Goal: Information Seeking & Learning: Find specific fact

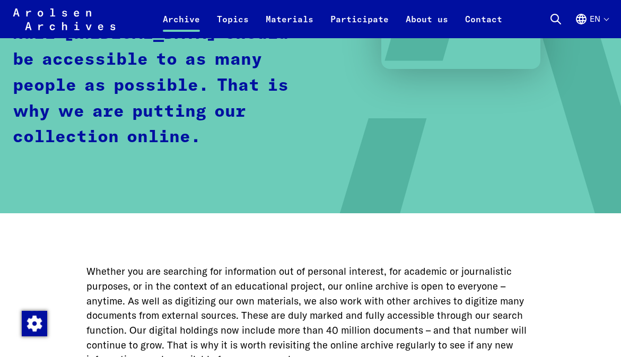
scroll to position [254, 0]
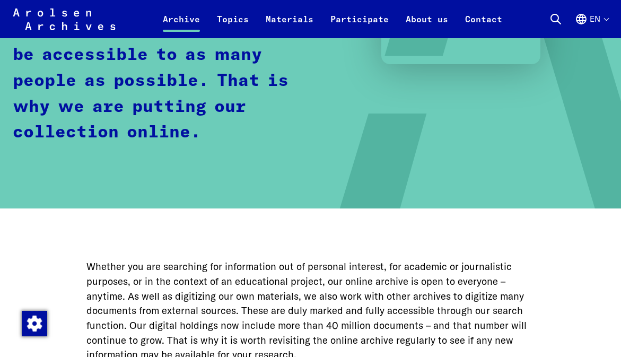
click at [552, 15] on icon at bounding box center [555, 19] width 13 height 13
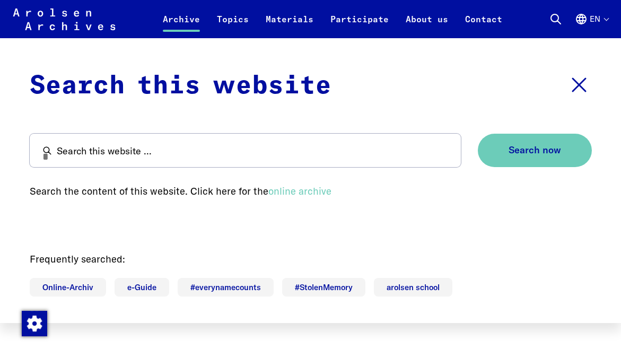
scroll to position [318, 0]
click at [579, 81] on icon at bounding box center [578, 84] width 25 height 25
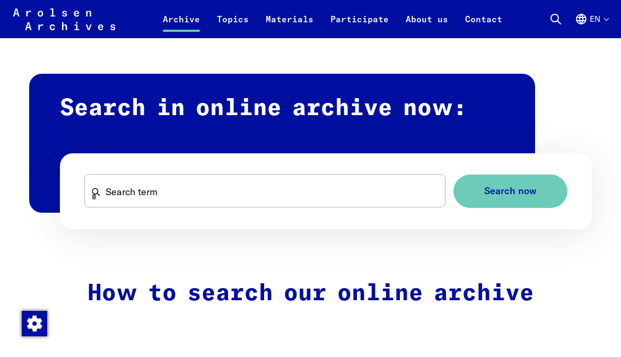
scroll to position [599, 0]
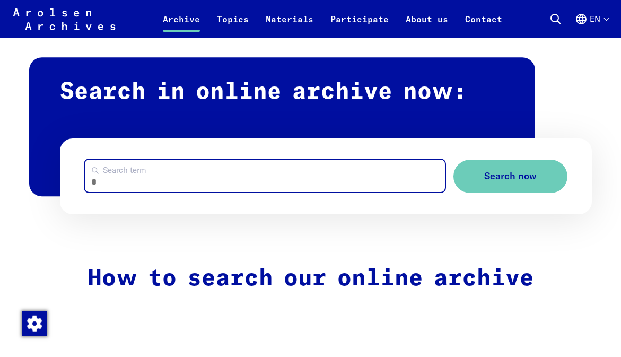
click at [129, 165] on input "Search term" at bounding box center [265, 176] width 360 height 32
type input "**********"
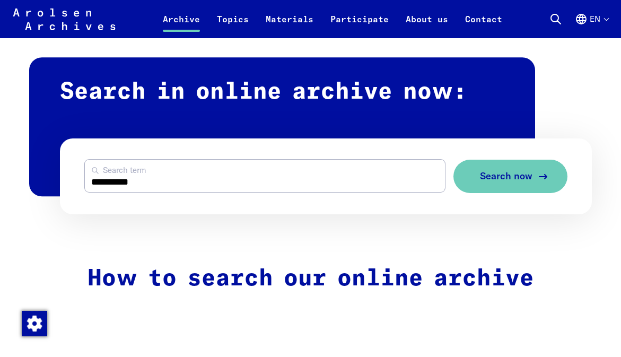
click at [475, 179] on button "Search now" at bounding box center [510, 176] width 114 height 33
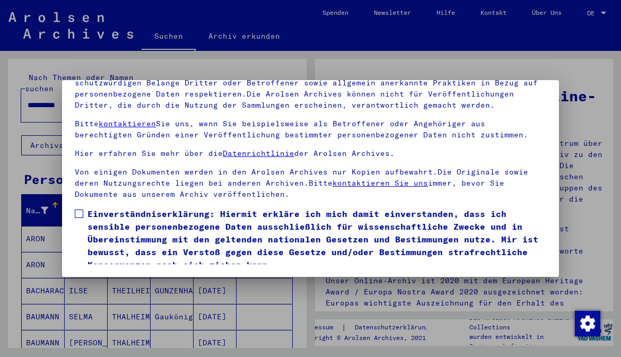
scroll to position [57, 0]
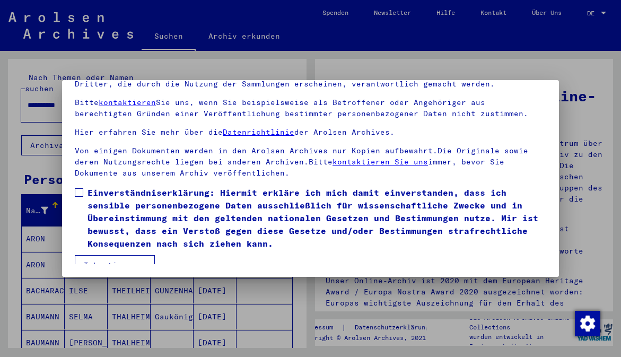
click at [127, 255] on button "Ich stimme zu" at bounding box center [115, 265] width 80 height 20
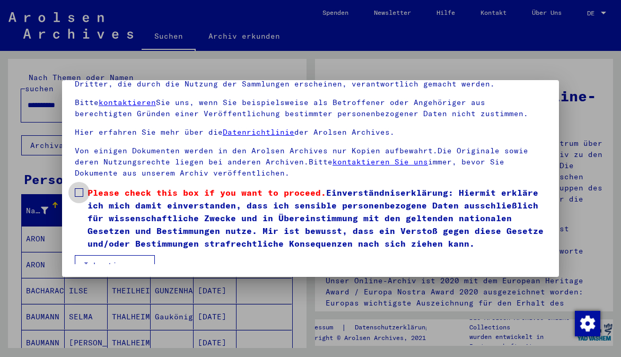
click at [80, 188] on span at bounding box center [79, 192] width 8 height 8
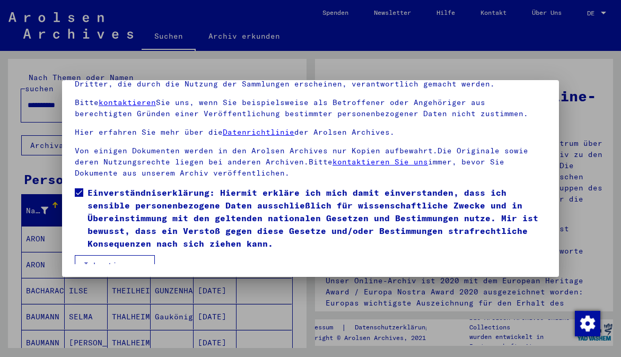
click at [139, 255] on button "Ich stimme zu" at bounding box center [115, 265] width 80 height 20
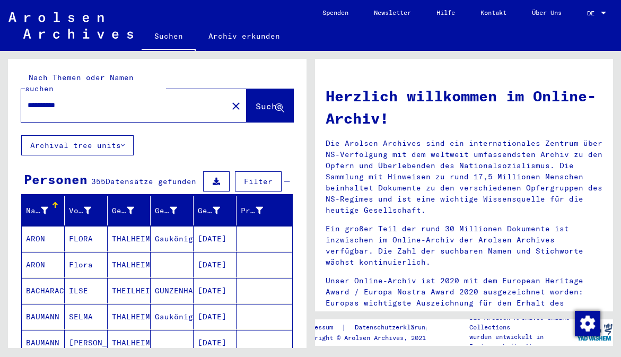
click at [77, 100] on input "**********" at bounding box center [121, 105] width 187 height 11
type input "*"
type input "*****"
click at [256, 101] on span "Suche" at bounding box center [269, 106] width 27 height 11
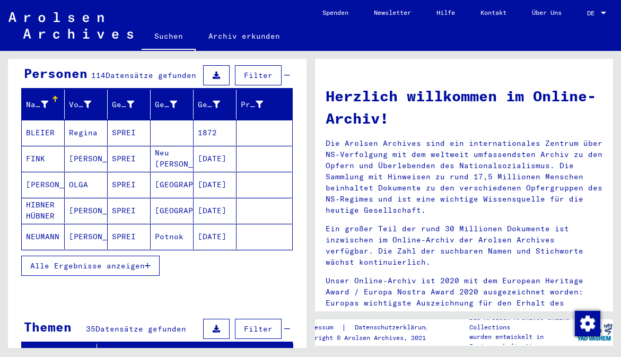
scroll to position [127, 0]
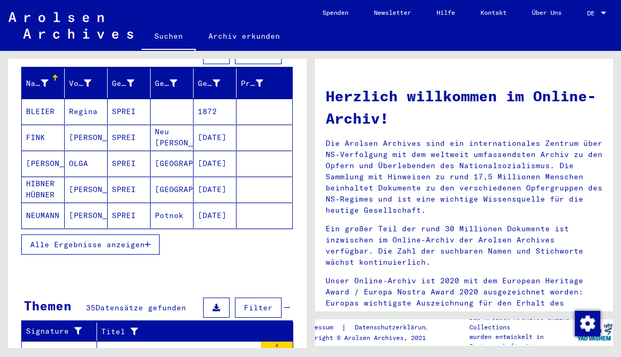
click at [99, 240] on span "Alle Ergebnisse anzeigen" at bounding box center [87, 245] width 115 height 10
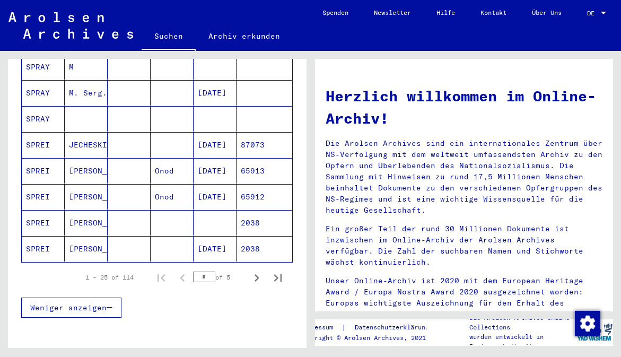
scroll to position [615, 0]
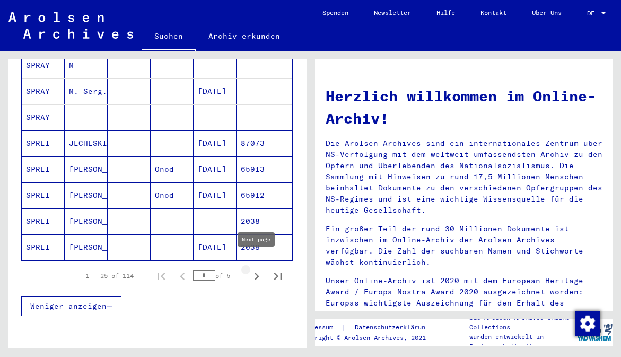
click at [257, 269] on icon "Next page" at bounding box center [256, 276] width 15 height 15
type input "*"
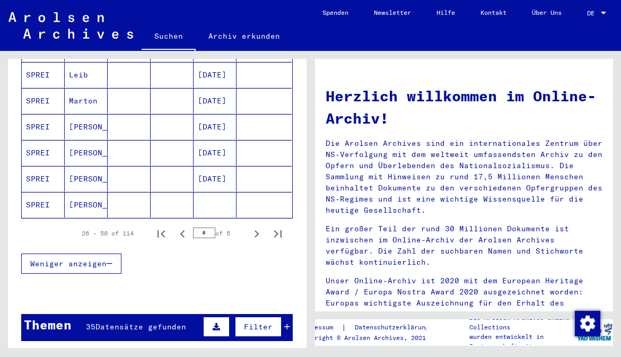
scroll to position [700, 0]
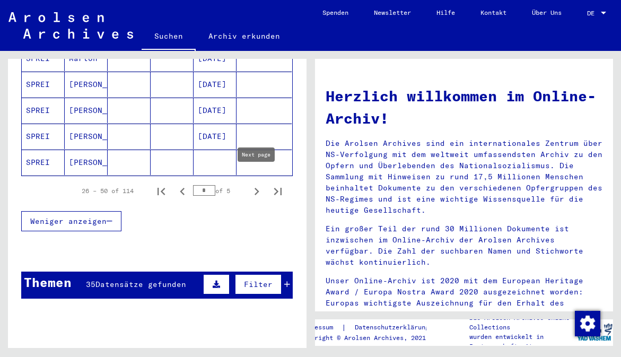
click at [257, 188] on icon "Next page" at bounding box center [256, 191] width 5 height 7
click at [258, 184] on icon "Next page" at bounding box center [256, 191] width 15 height 15
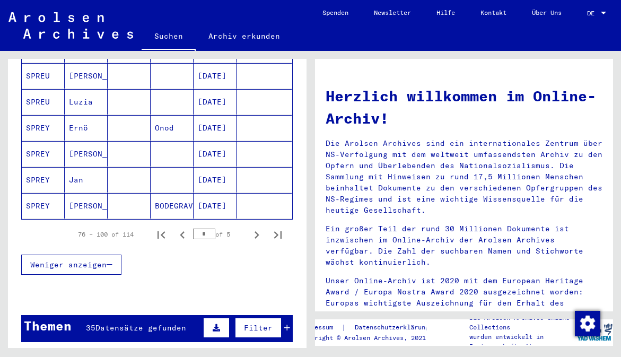
scroll to position [657, 0]
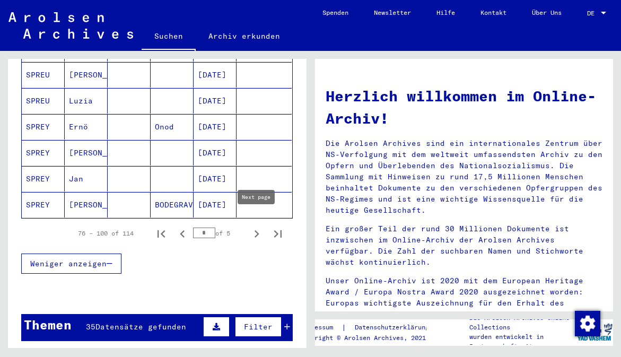
click at [257, 226] on icon "Next page" at bounding box center [256, 233] width 15 height 15
type input "*"
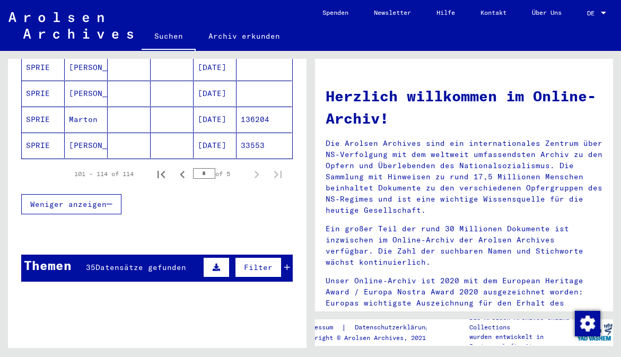
scroll to position [442, 0]
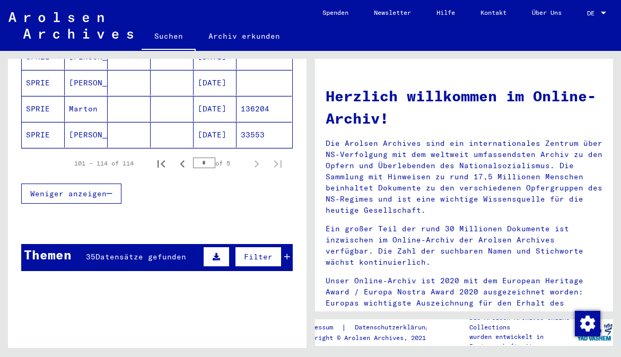
click at [165, 252] on span "Datensätze gefunden" at bounding box center [140, 257] width 91 height 10
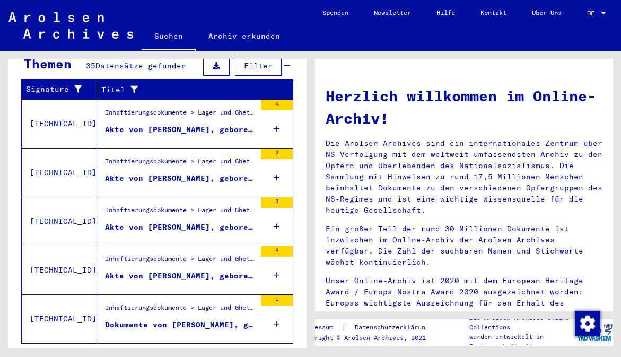
scroll to position [648, 0]
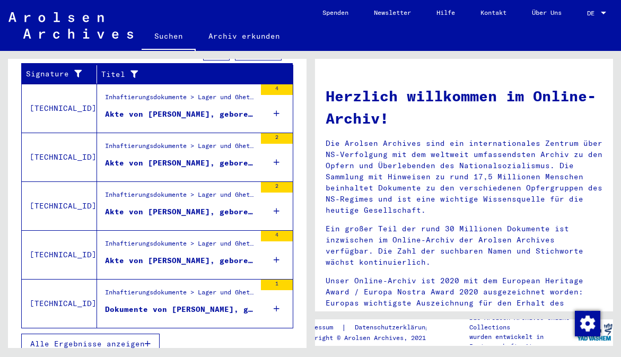
click at [120, 339] on span "Alle Ergebnisse anzeigen" at bounding box center [87, 344] width 115 height 10
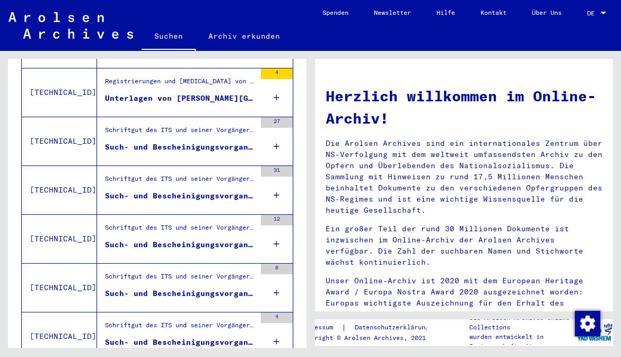
scroll to position [193, 0]
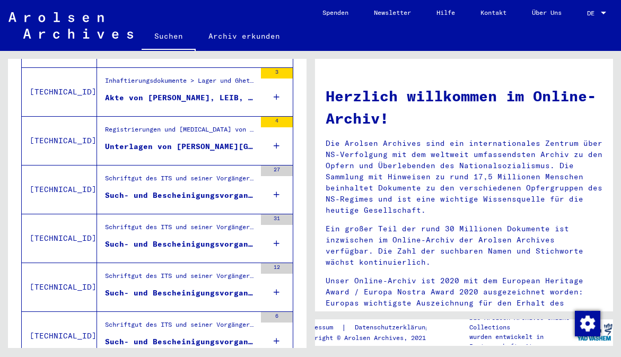
scroll to position [596, 0]
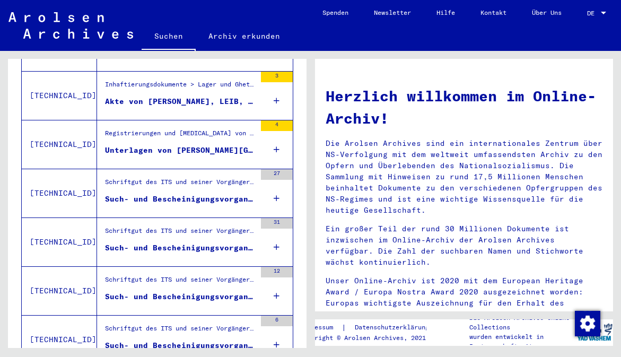
click at [214, 145] on div "Unterlagen von [PERSON_NAME][GEOGRAPHIC_DATA], geboren am [DEMOGRAPHIC_DATA], g…" at bounding box center [180, 150] width 151 height 11
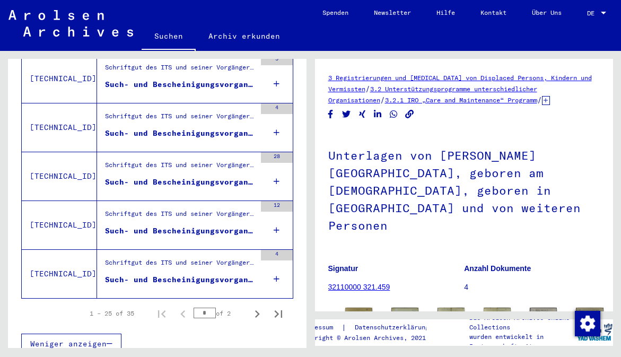
scroll to position [1198, 0]
click at [258, 310] on icon "Next page" at bounding box center [257, 313] width 5 height 7
type input "*"
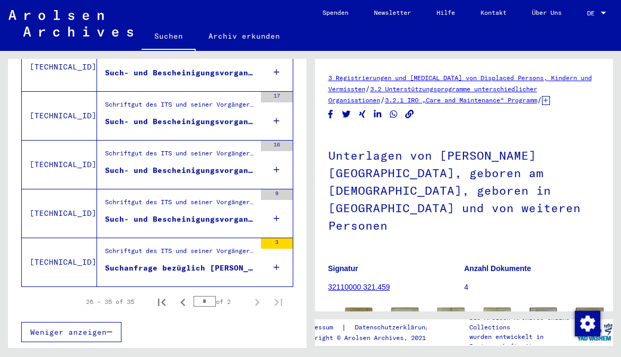
scroll to position [467, 0]
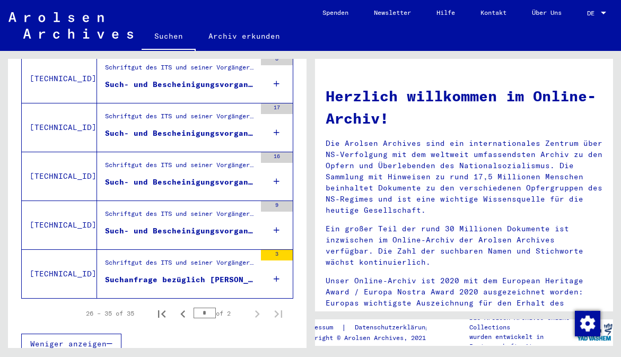
type input "**********"
